Goal: Information Seeking & Learning: Learn about a topic

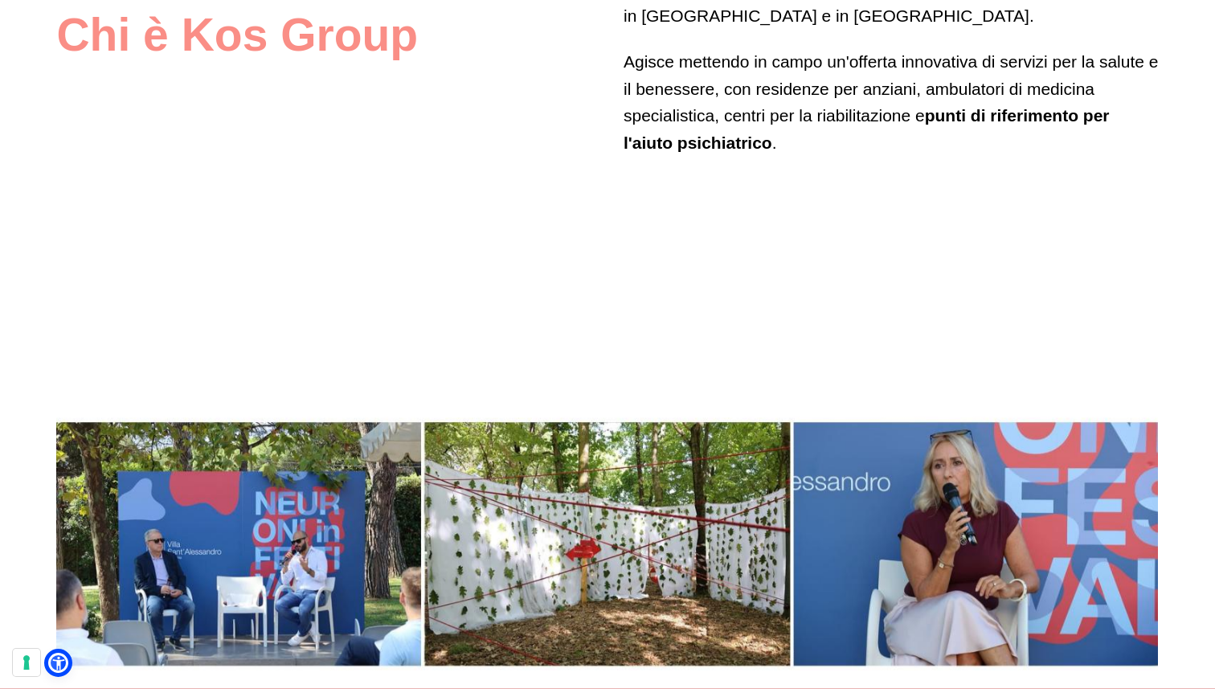
scroll to position [1081, 0]
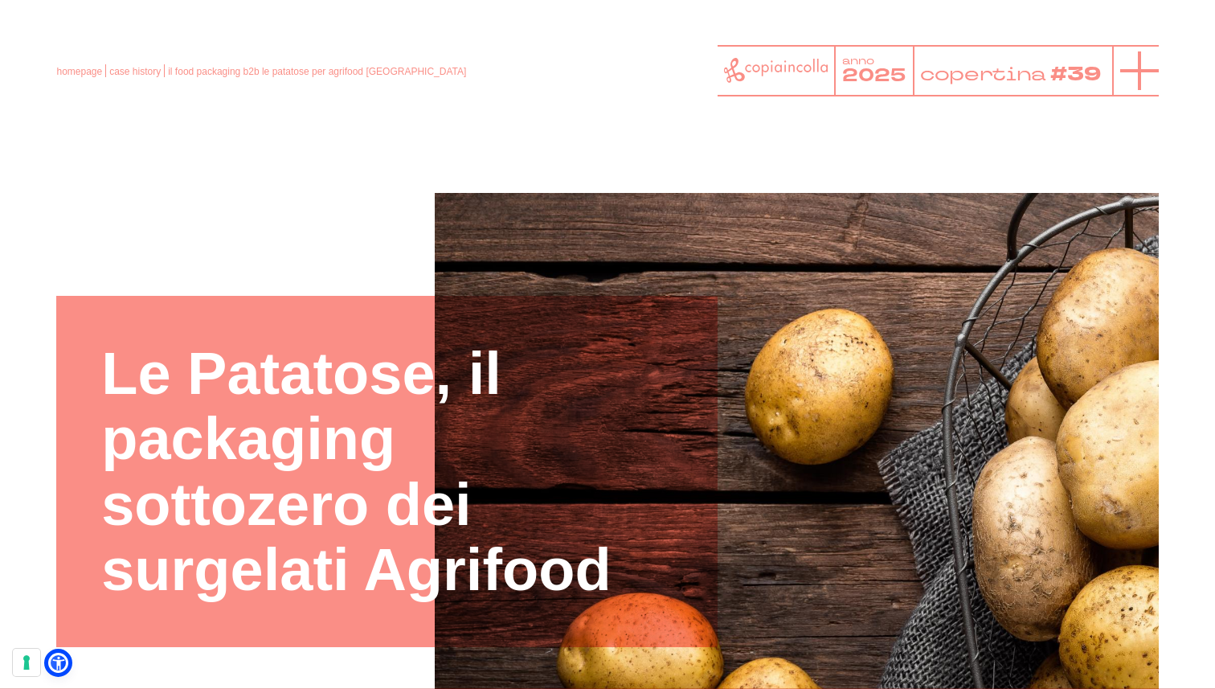
click at [1149, 80] on icon at bounding box center [1139, 70] width 39 height 39
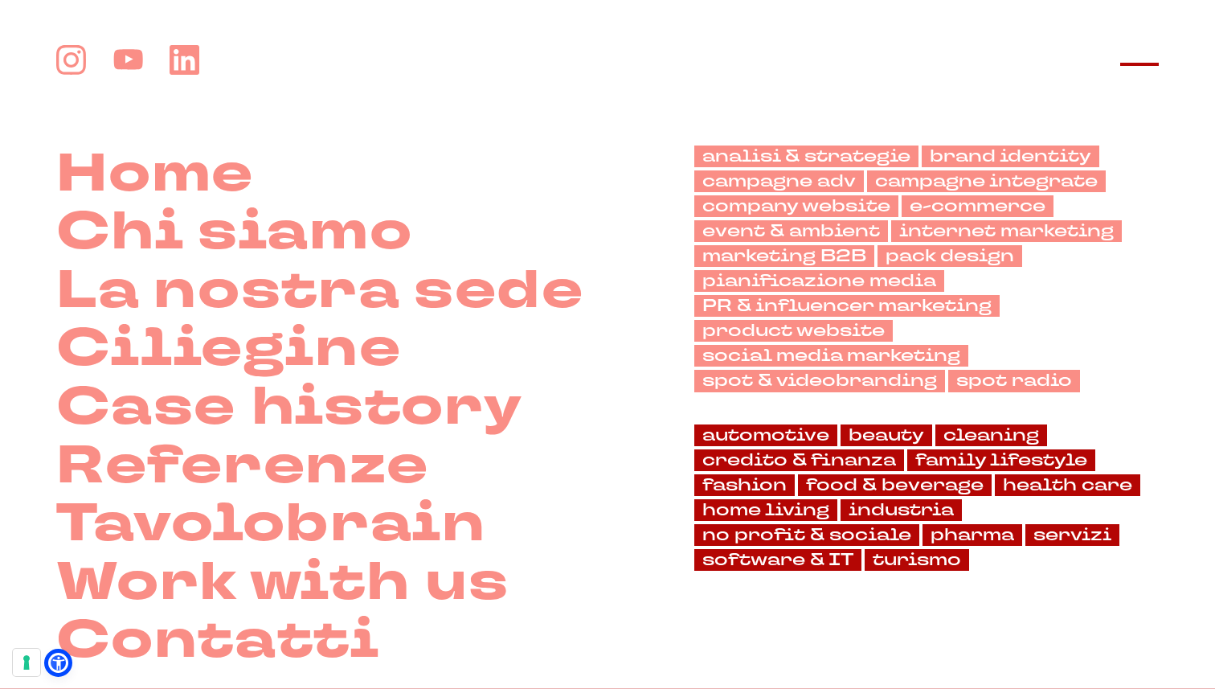
click at [1148, 77] on icon at bounding box center [1139, 64] width 39 height 39
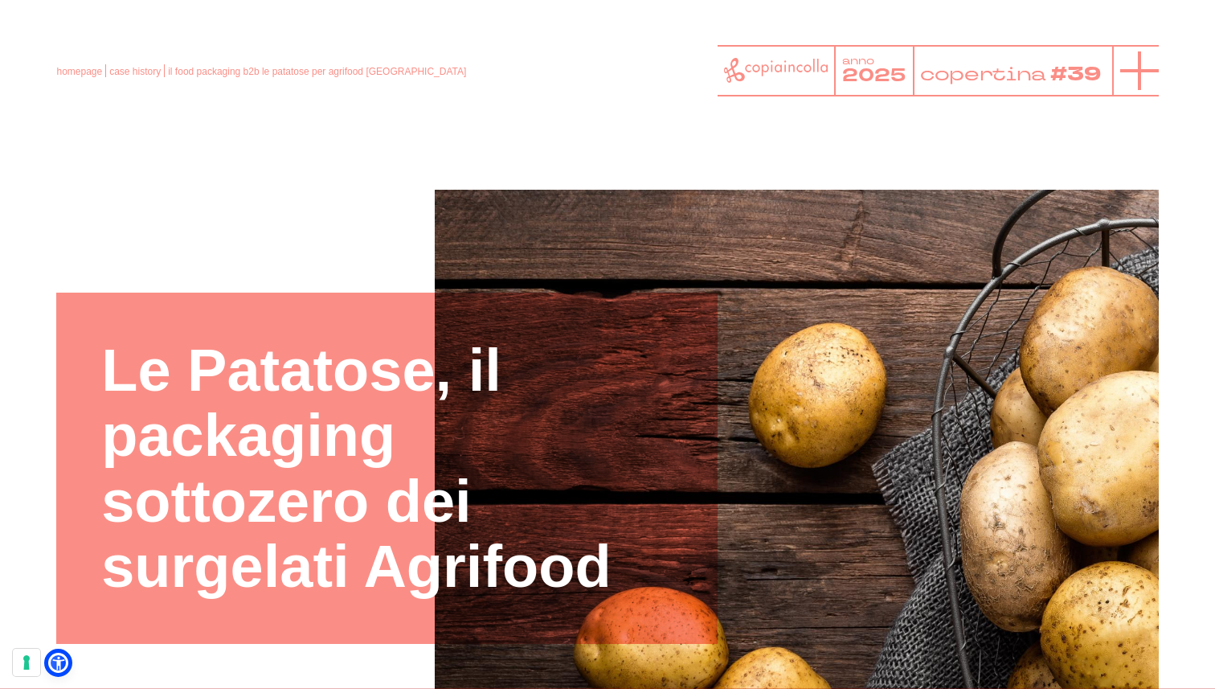
click at [1146, 67] on icon at bounding box center [1139, 70] width 39 height 39
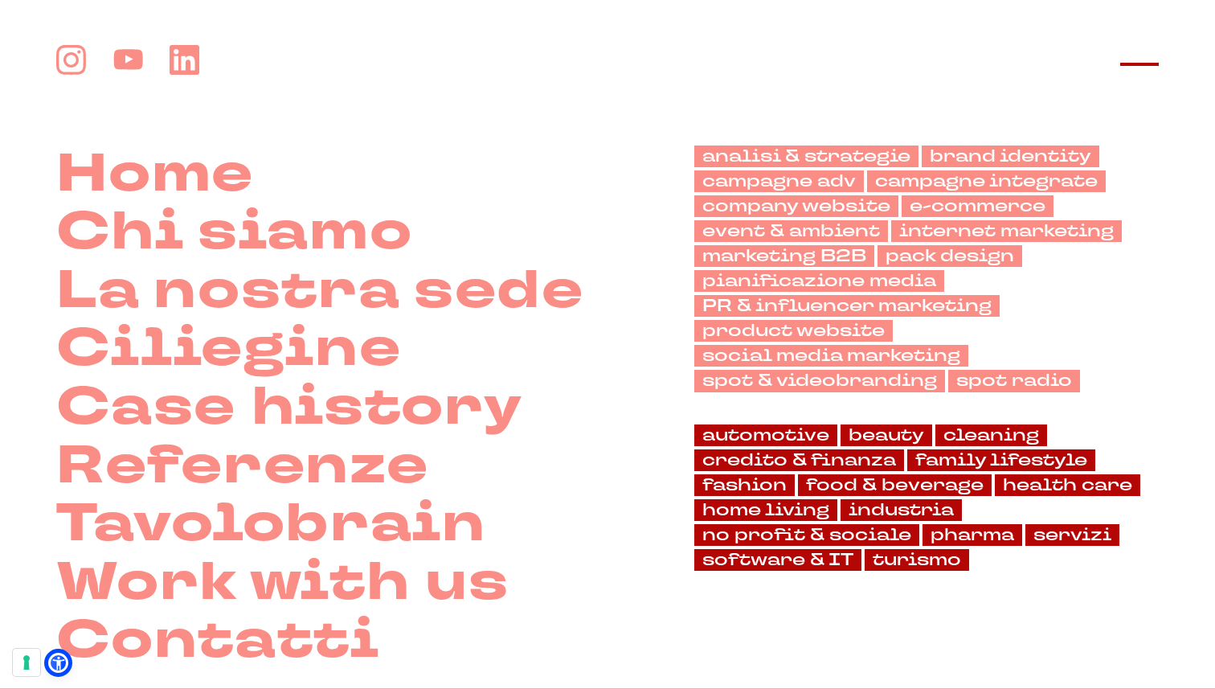
scroll to position [10, 0]
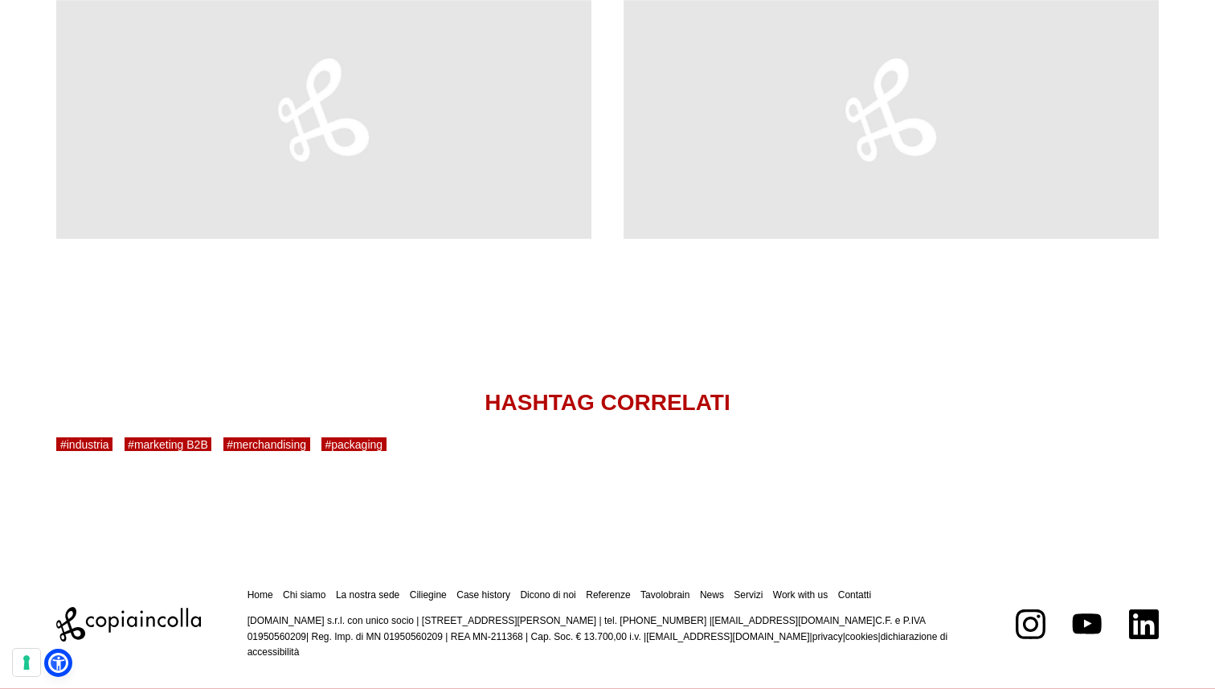
scroll to position [2287, 0]
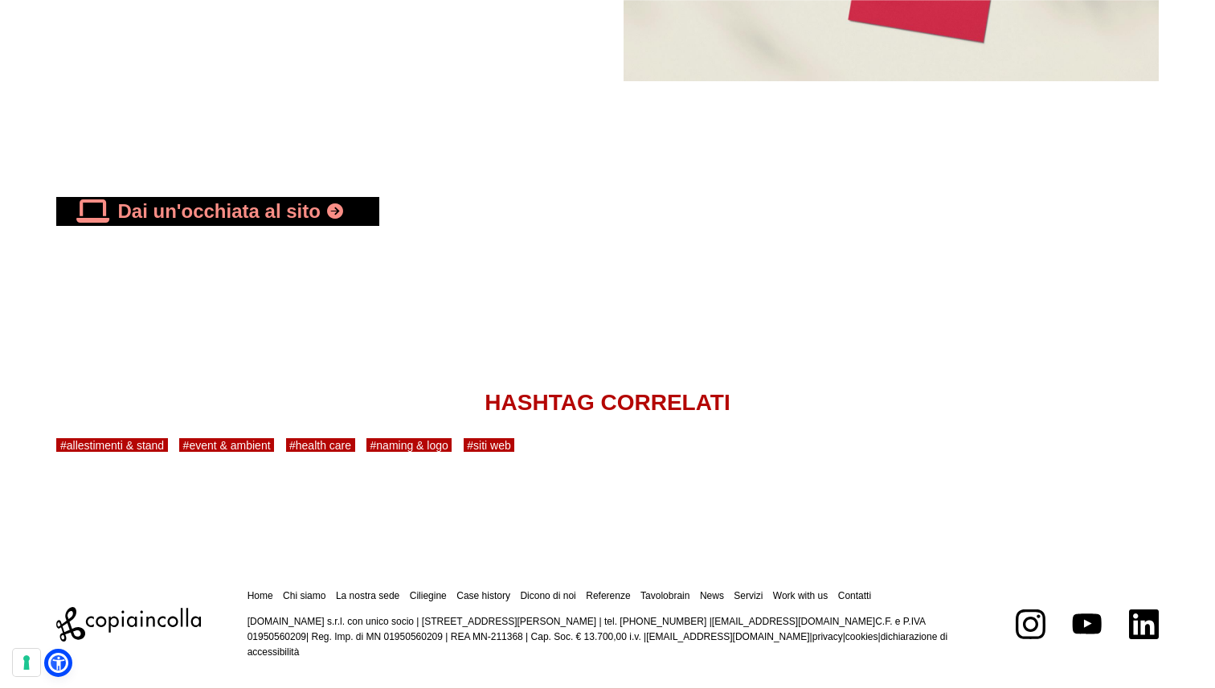
scroll to position [6436, 0]
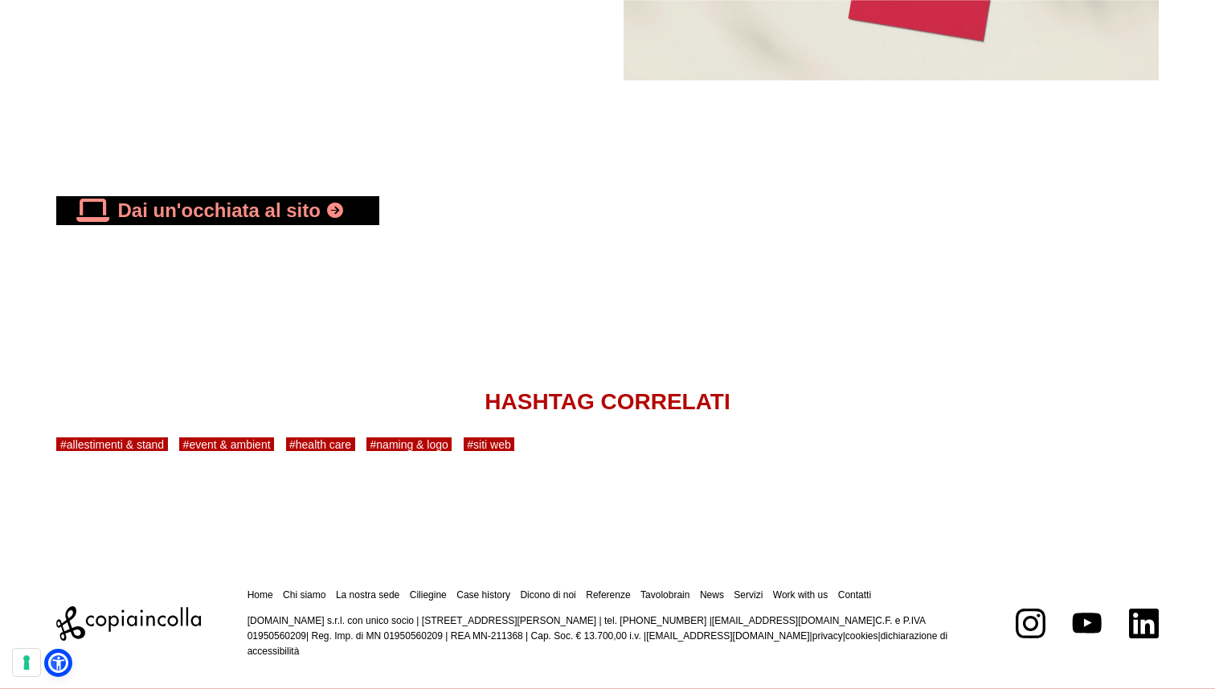
click at [293, 212] on link "Dai un'occhiata al sito" at bounding box center [217, 210] width 322 height 29
click at [279, 207] on link "Dai un'occhiata al sito" at bounding box center [217, 210] width 322 height 29
